Goal: Information Seeking & Learning: Learn about a topic

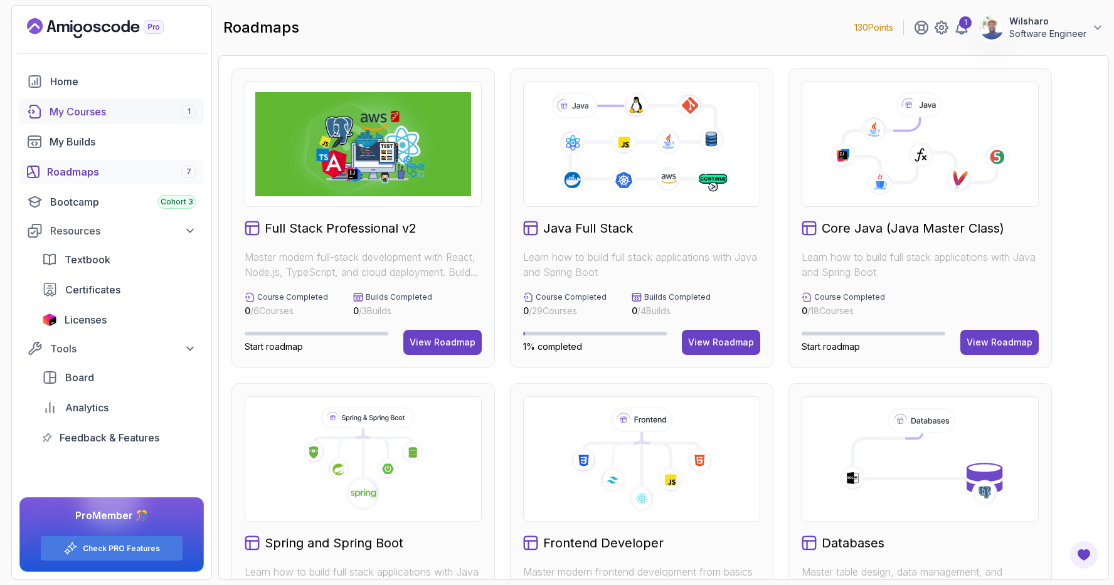
click at [127, 109] on div "My Courses 1" at bounding box center [123, 111] width 147 height 15
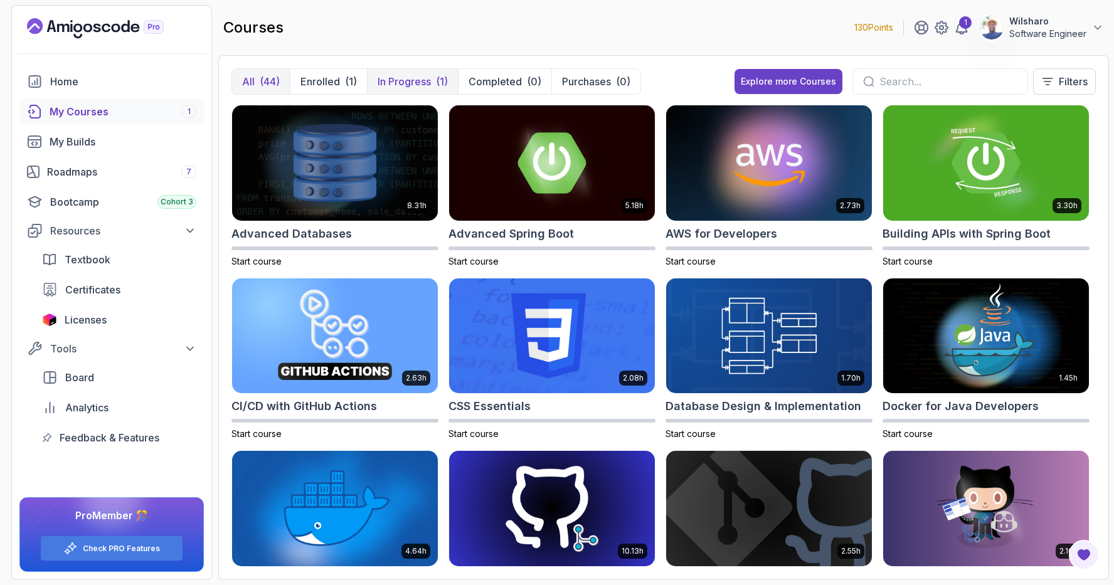
click at [393, 82] on p "In Progress" at bounding box center [404, 81] width 53 height 15
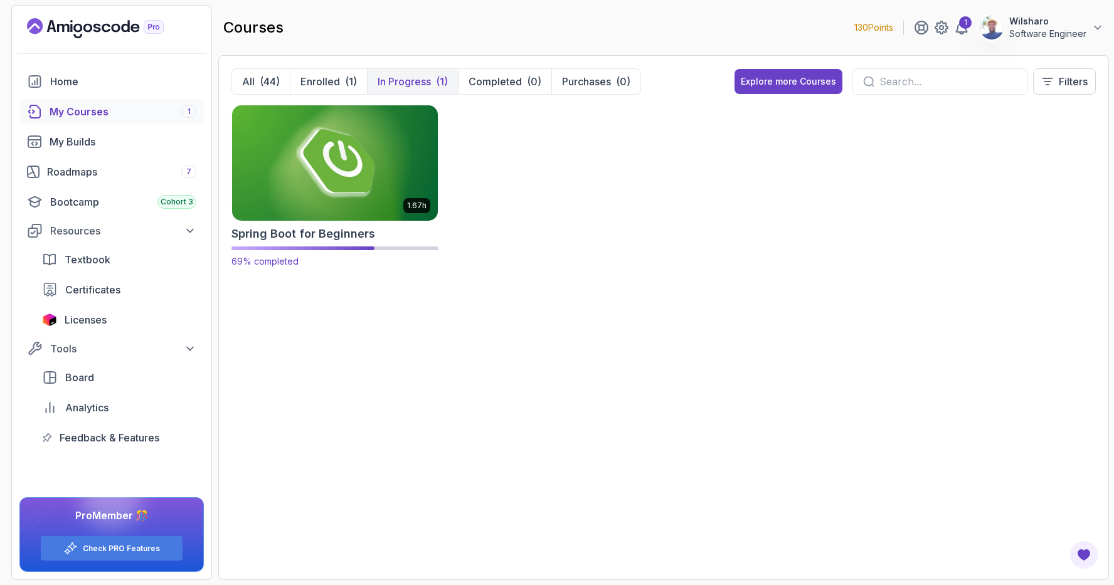
click at [375, 134] on img at bounding box center [335, 162] width 216 height 121
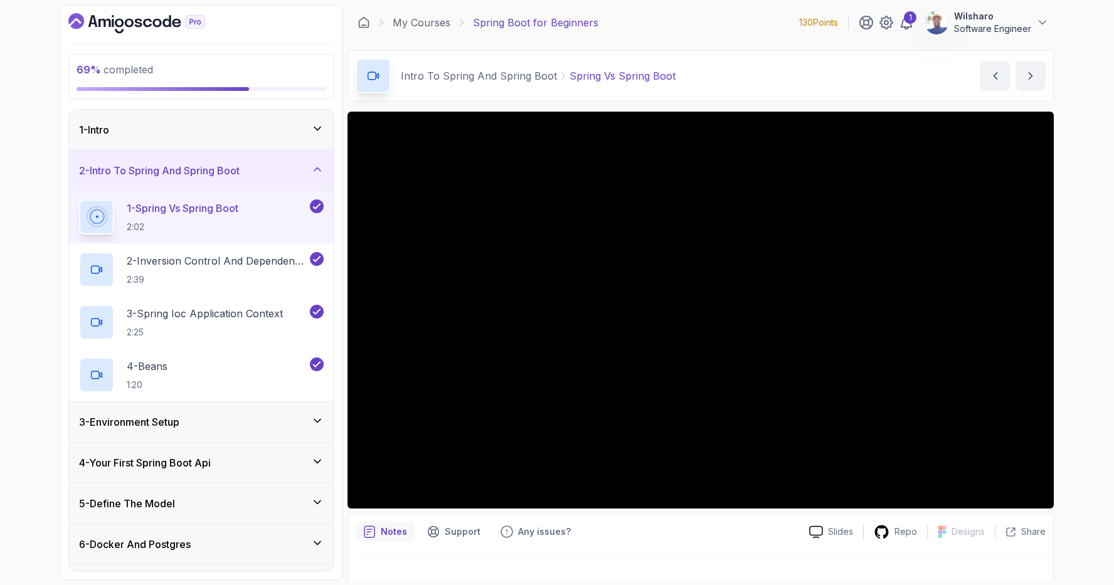
click at [324, 133] on div "1 - Intro" at bounding box center [201, 130] width 265 height 40
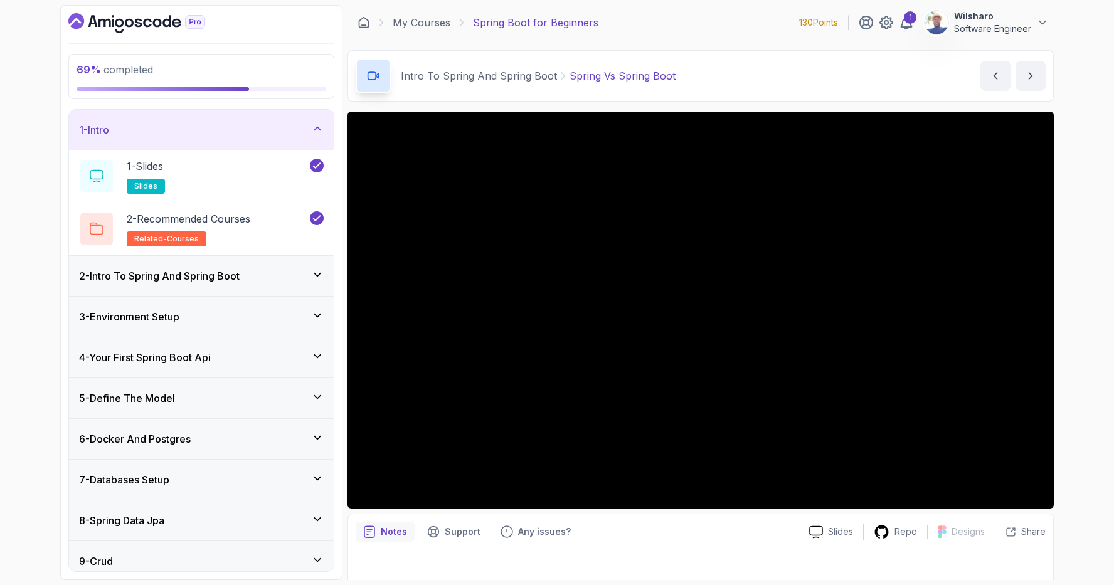
click at [324, 134] on div "1 - Intro" at bounding box center [201, 130] width 265 height 40
